Goal: Task Accomplishment & Management: Manage account settings

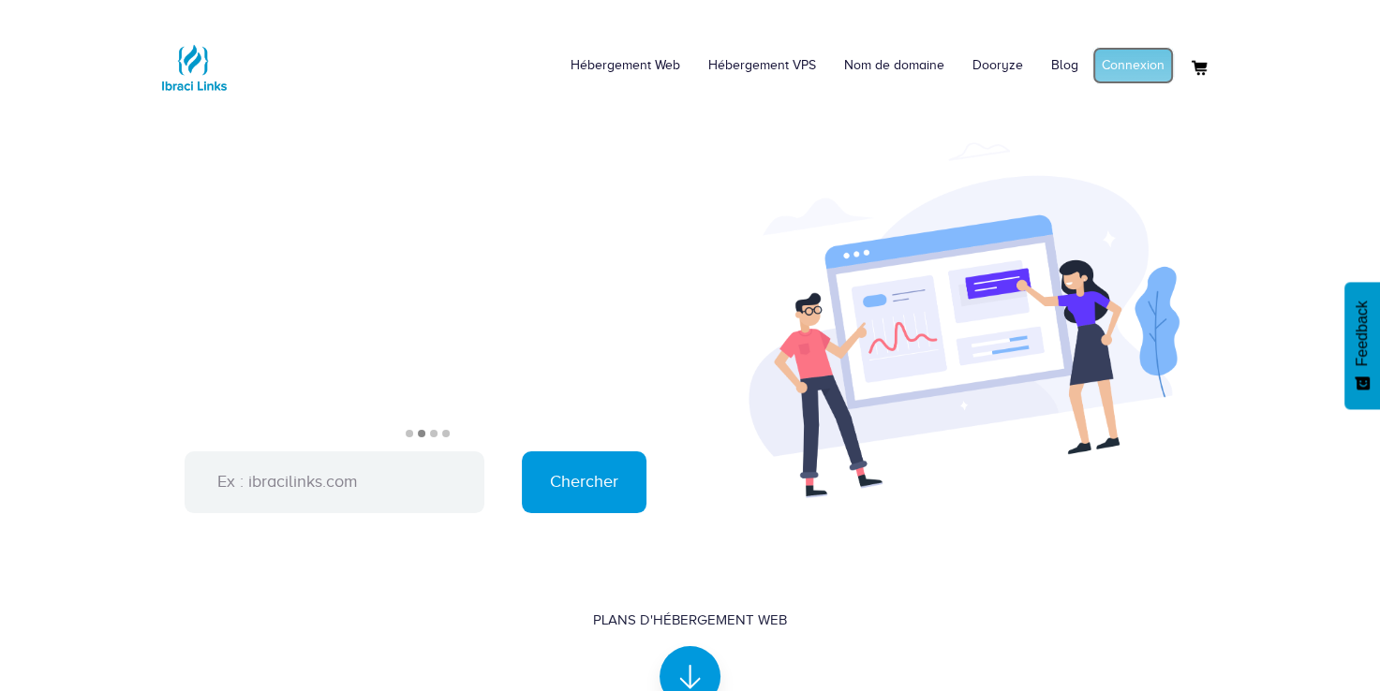
click at [1139, 66] on link "Connexion" at bounding box center [1132, 65] width 81 height 37
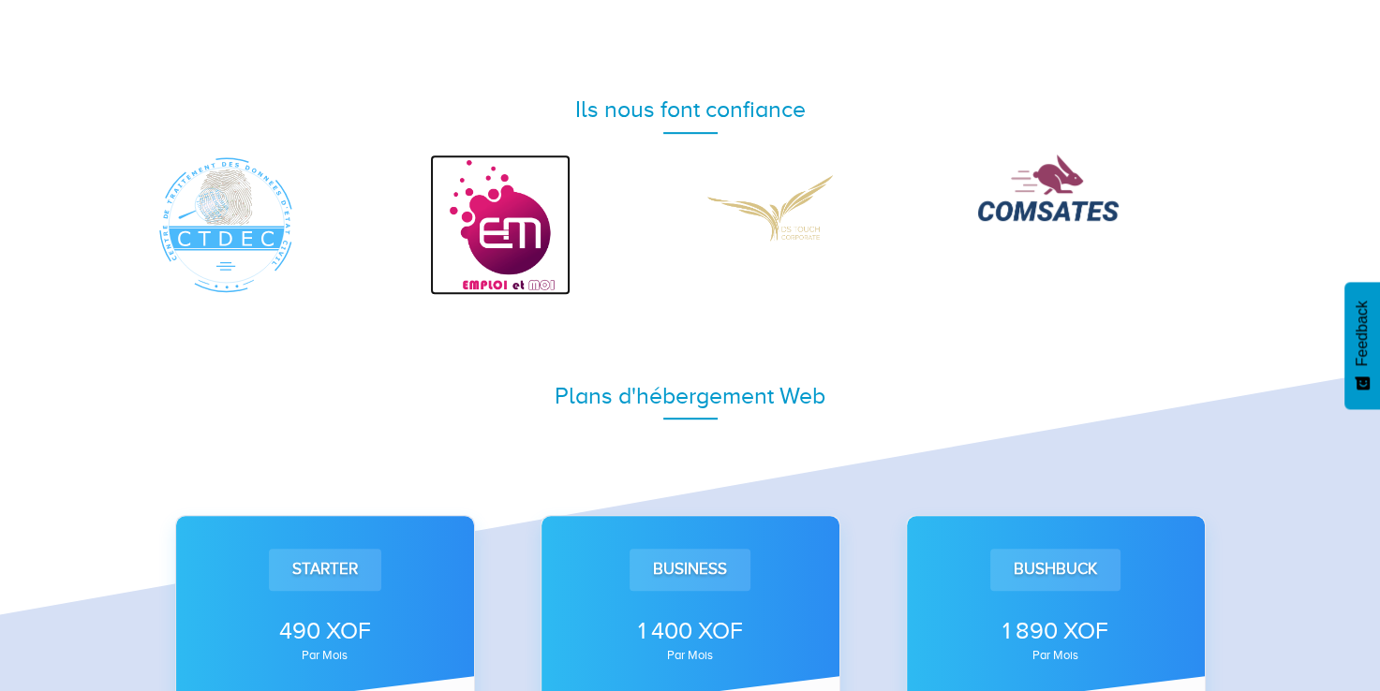
click at [555, 231] on img at bounding box center [500, 225] width 140 height 140
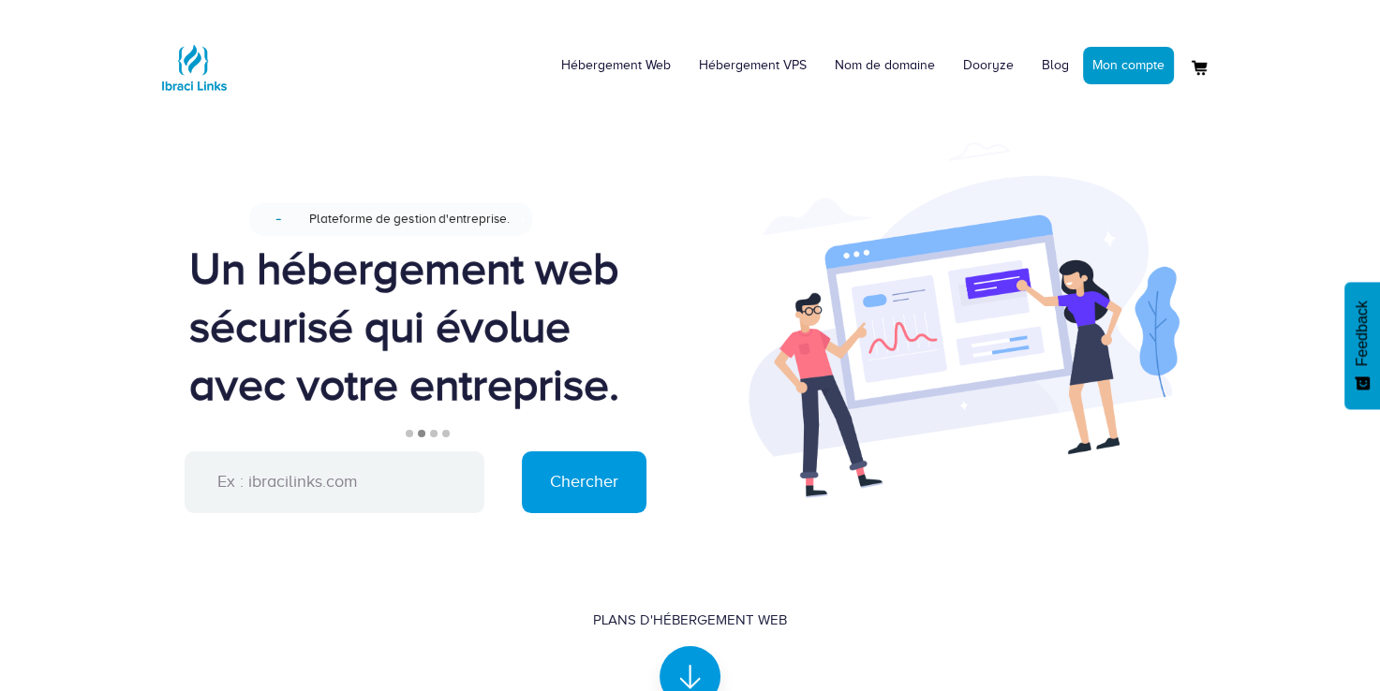
scroll to position [0, 0]
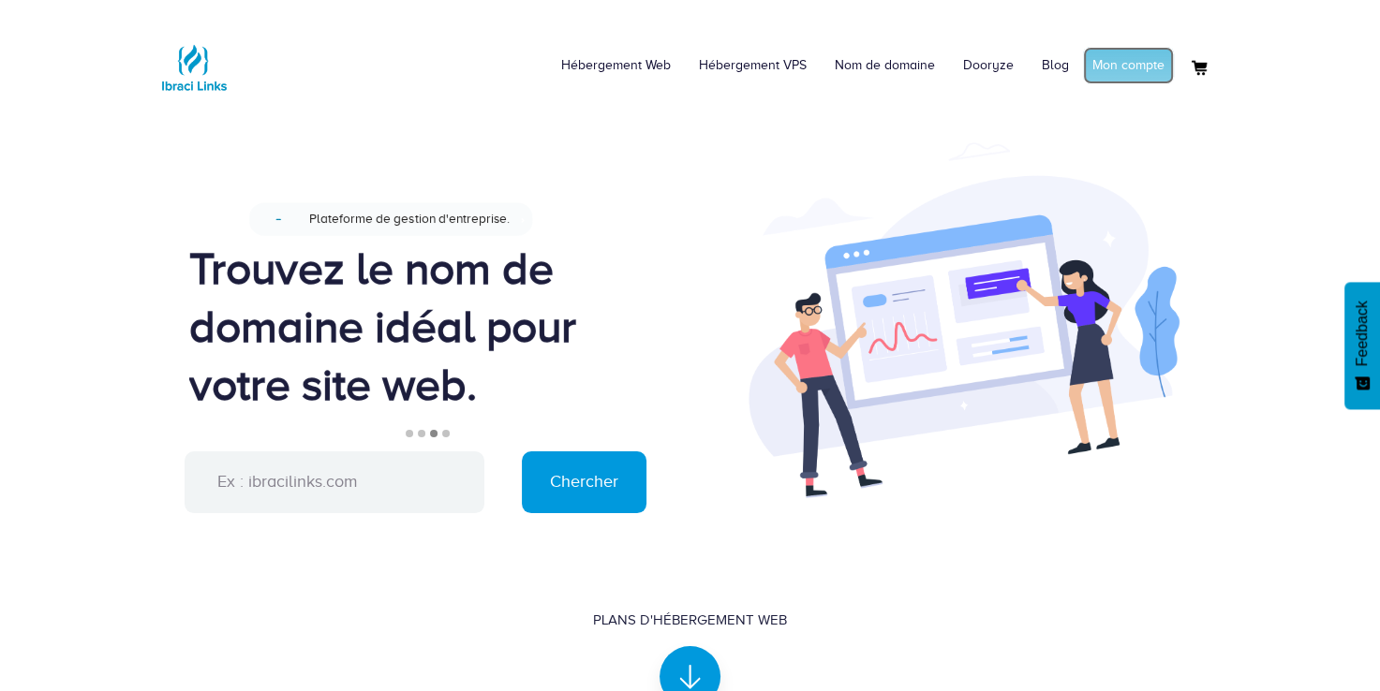
click at [1111, 67] on link "Mon compte" at bounding box center [1128, 65] width 91 height 37
